Goal: Navigation & Orientation: Find specific page/section

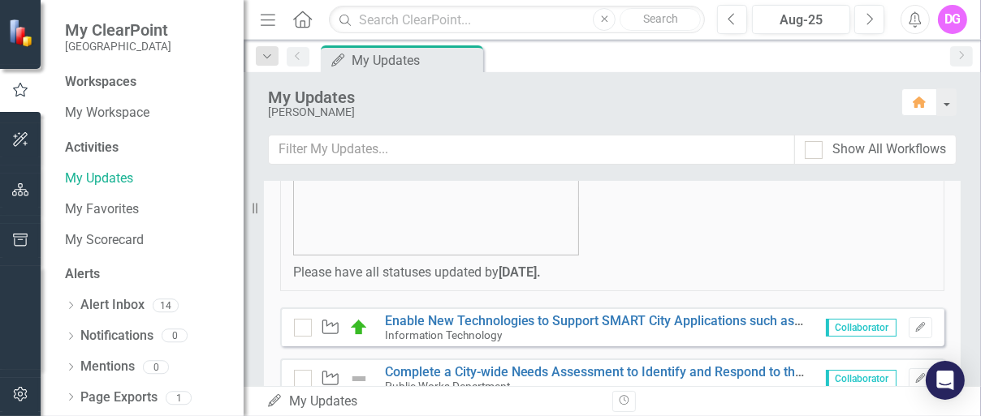
scroll to position [325, 0]
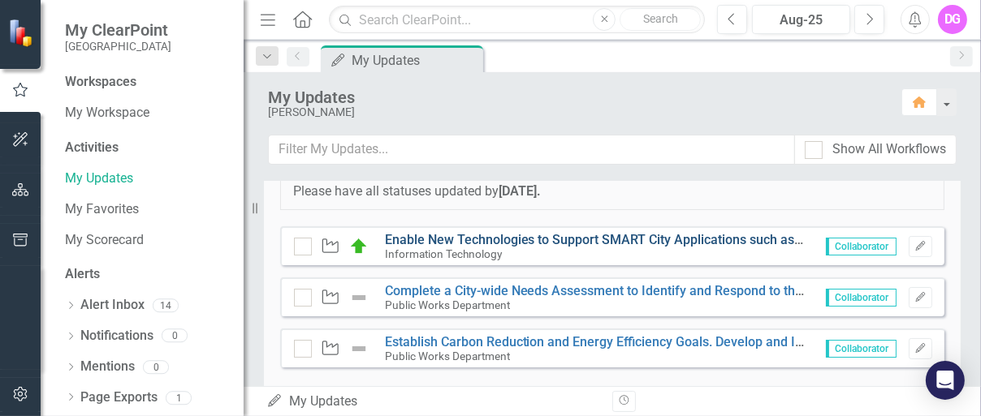
click at [504, 237] on link "Enable New Technologies to Support SMART City Applications such as Parking, Ass…" at bounding box center [742, 239] width 714 height 15
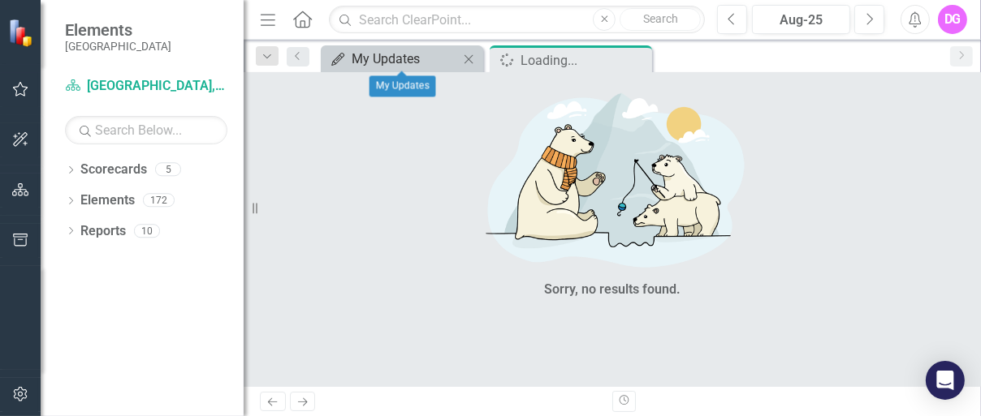
click at [375, 58] on div "My Updates" at bounding box center [405, 59] width 107 height 20
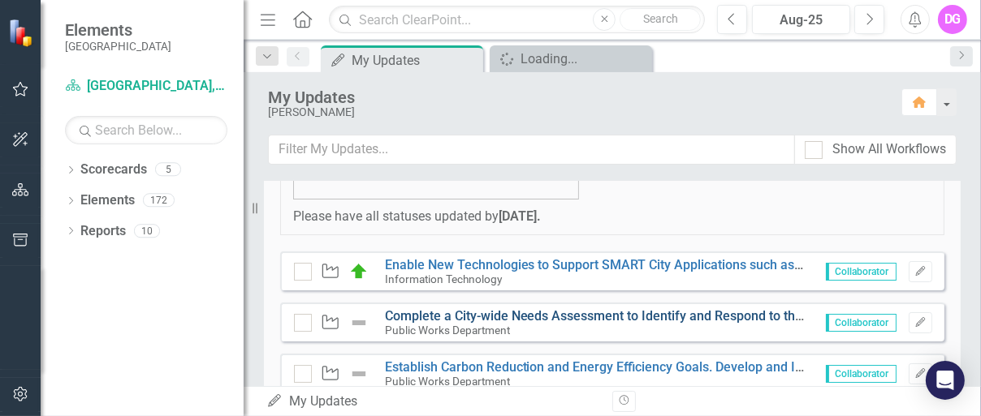
scroll to position [325, 0]
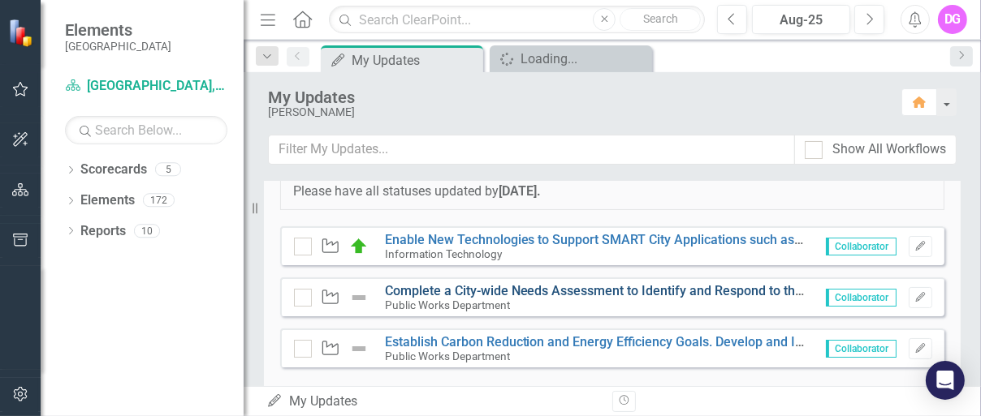
click at [581, 288] on link "Complete a City-wide Needs Assessment to Identify and Respond to the Needs of t…" at bounding box center [757, 290] width 744 height 15
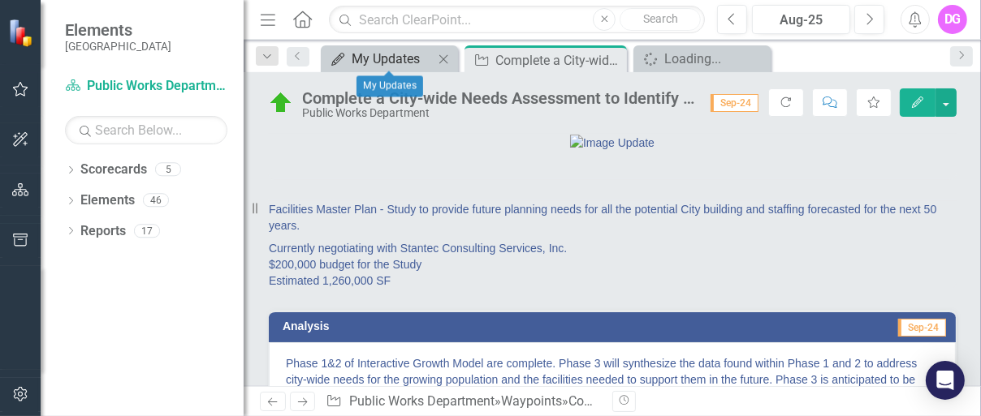
click at [410, 58] on div "My Updates" at bounding box center [393, 59] width 82 height 20
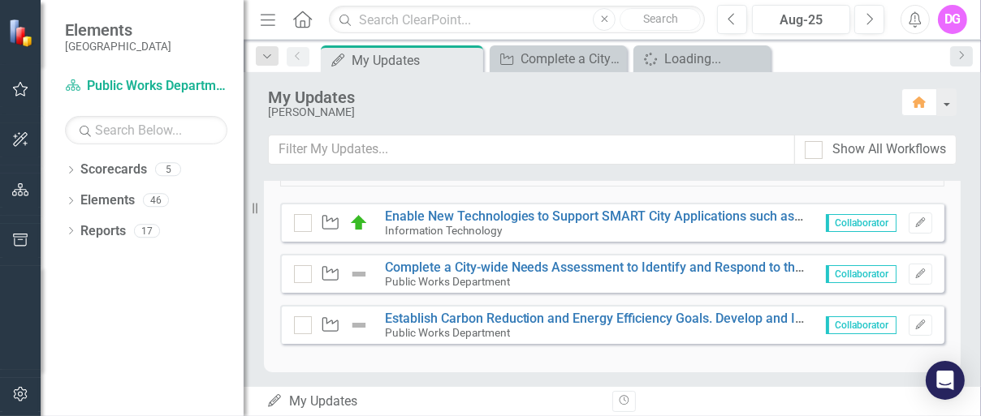
scroll to position [325, 0]
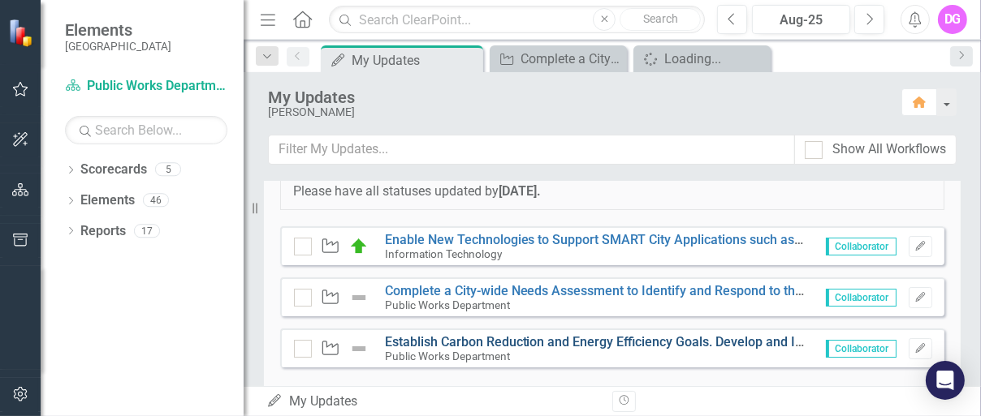
click at [536, 340] on link "Establish Carbon Reduction and Energy Efficiency Goals. Develop and Implement P…" at bounding box center [964, 341] width 1158 height 15
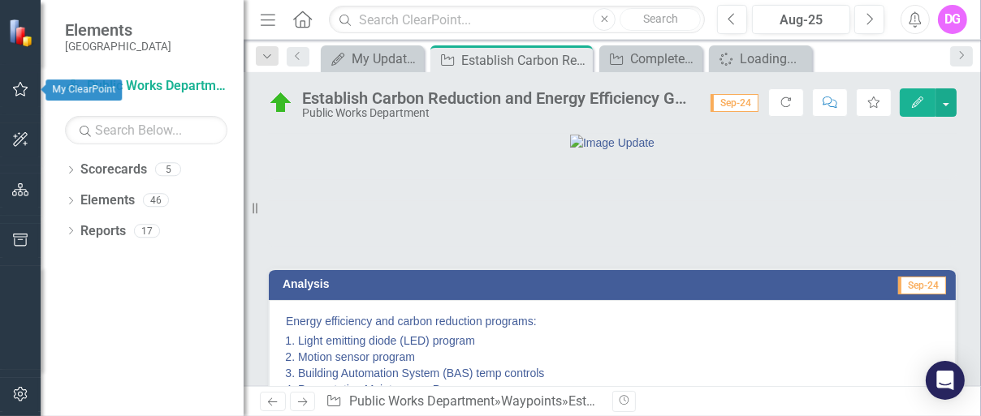
click at [17, 84] on icon "button" at bounding box center [20, 89] width 17 height 13
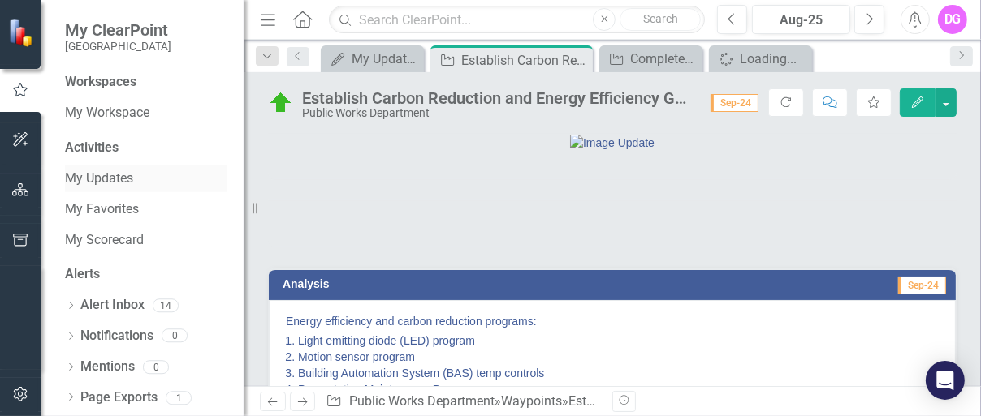
click at [89, 178] on link "My Updates" at bounding box center [146, 179] width 162 height 19
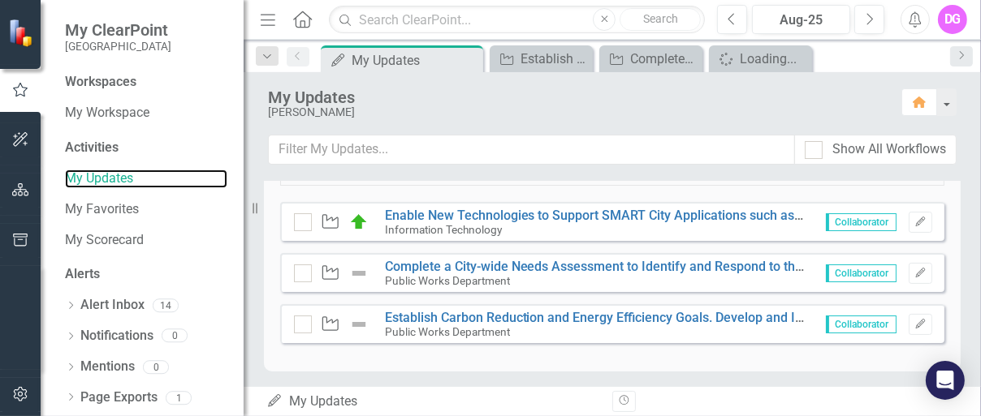
scroll to position [325, 0]
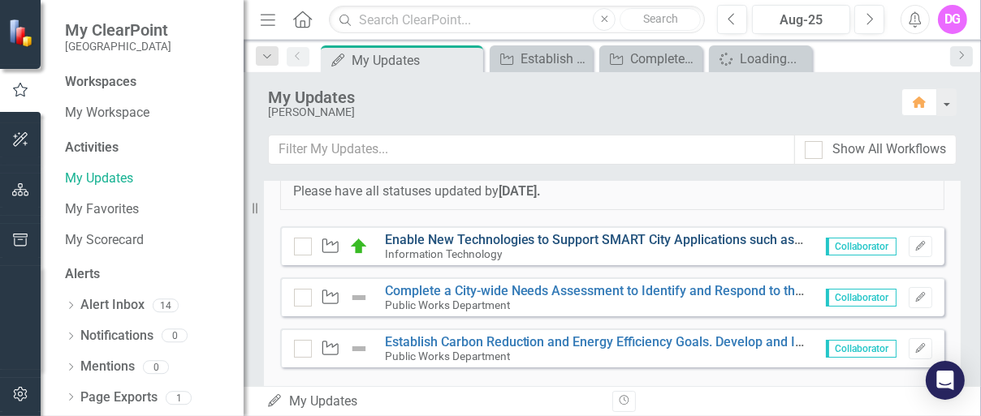
click at [575, 240] on link "Enable New Technologies to Support SMART City Applications such as Parking, Ass…" at bounding box center [742, 239] width 714 height 15
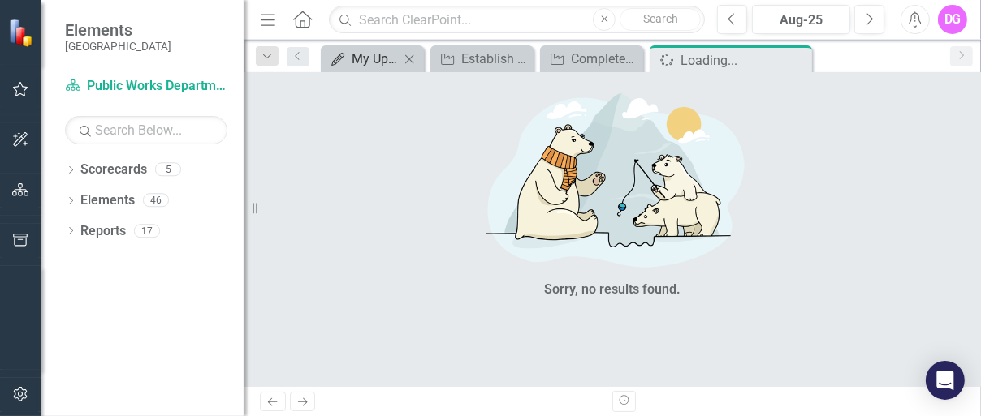
drag, startPoint x: 528, startPoint y: 267, endPoint x: 395, endPoint y: 57, distance: 248.9
click at [395, 57] on div "My Updates" at bounding box center [376, 59] width 48 height 20
